Goal: Navigation & Orientation: Find specific page/section

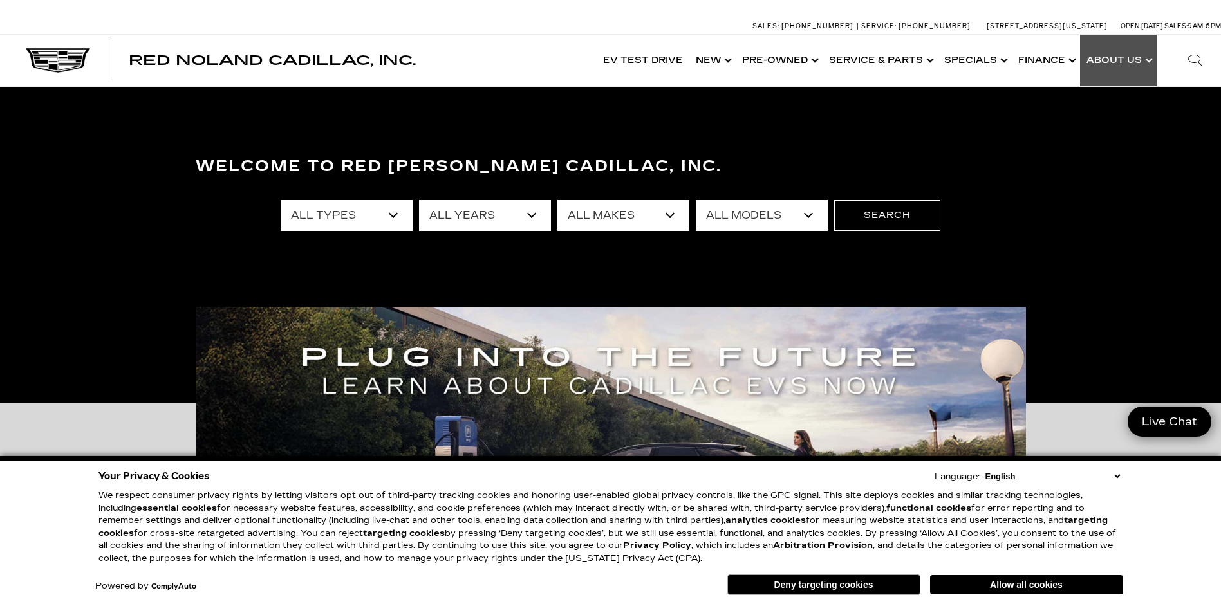
click at [1146, 61] on link "Show About Us" at bounding box center [1118, 60] width 77 height 51
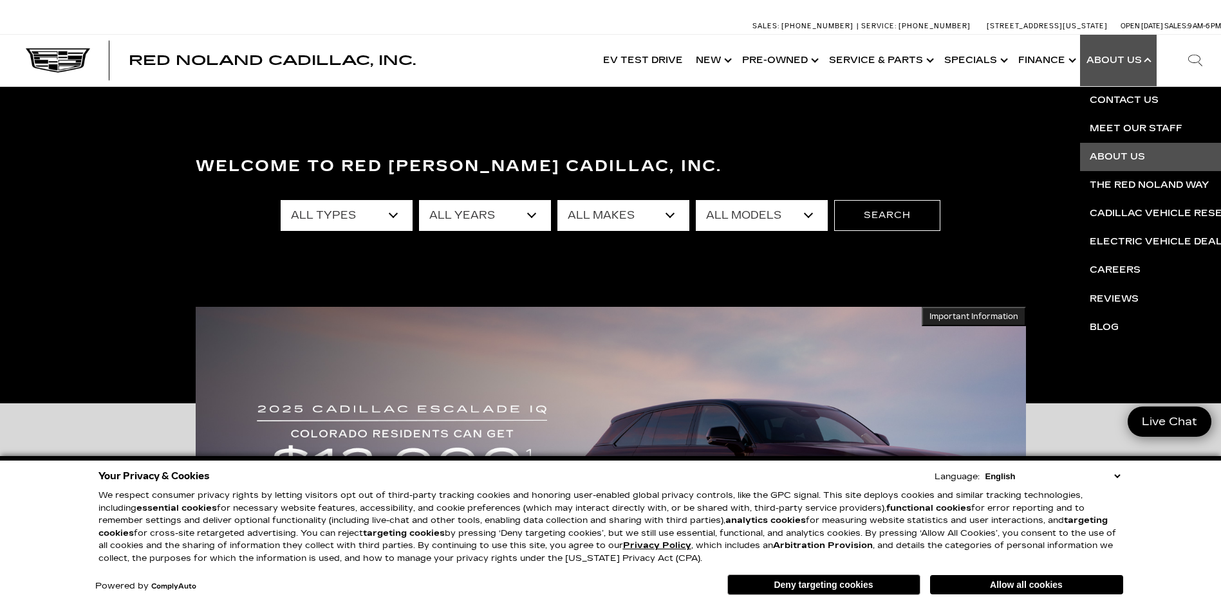
click at [1121, 156] on link "About Us" at bounding box center [1236, 157] width 312 height 28
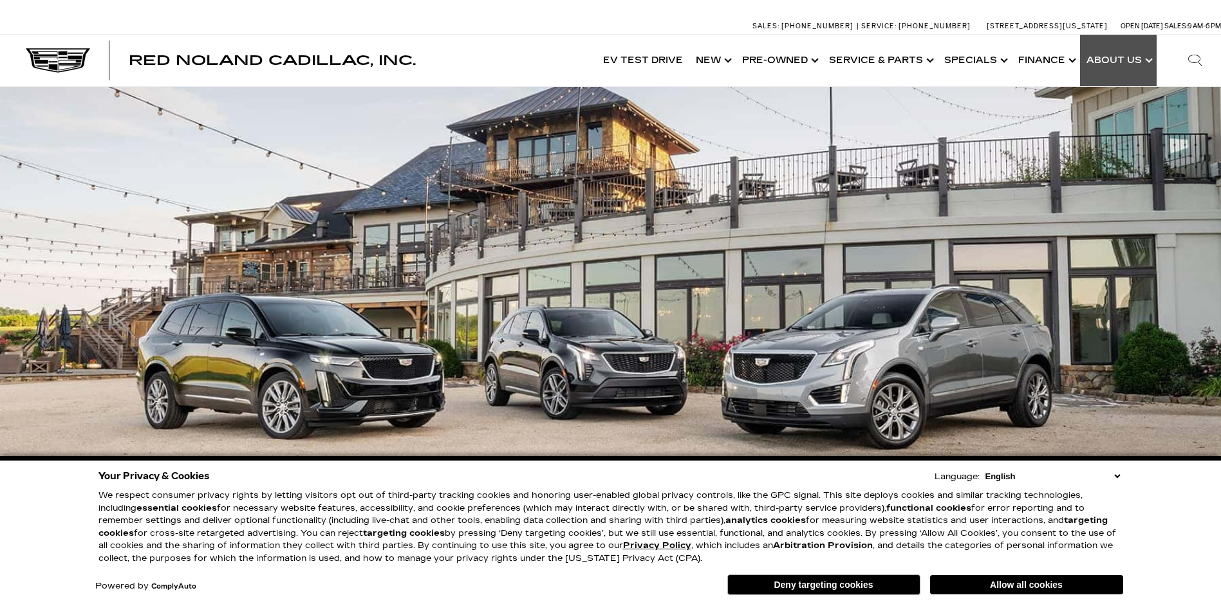
click at [1114, 57] on link "Show About Us" at bounding box center [1118, 60] width 77 height 51
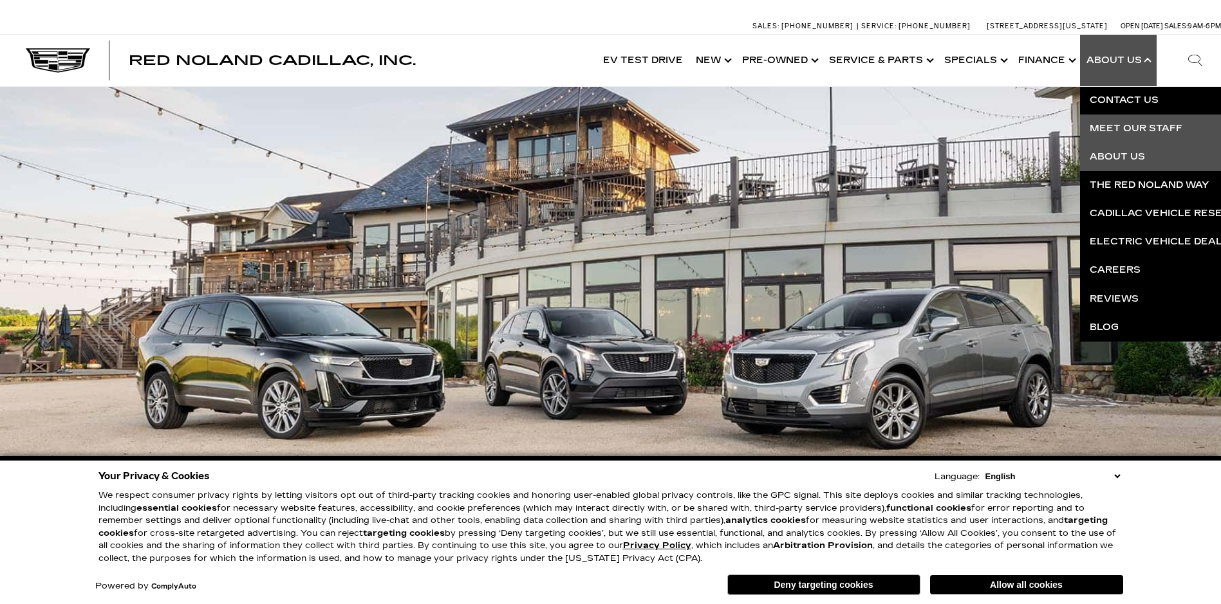
click at [1114, 130] on link "Meet Our Staff" at bounding box center [1236, 129] width 312 height 28
